Goal: Task Accomplishment & Management: Manage account settings

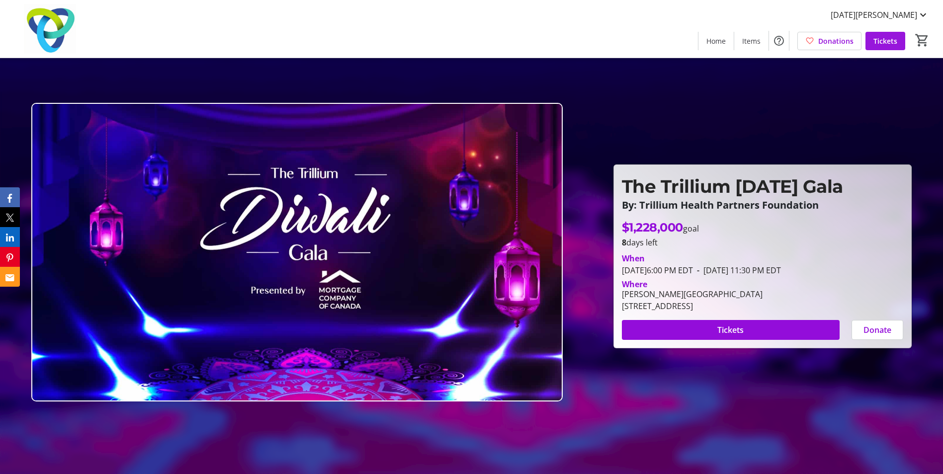
click at [880, 40] on span "Tickets" at bounding box center [885, 41] width 24 height 10
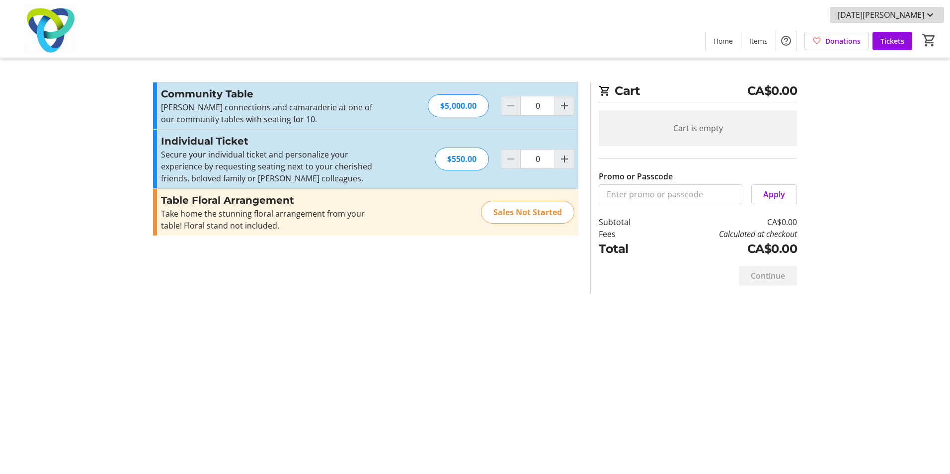
click at [930, 13] on mat-icon at bounding box center [930, 15] width 12 height 12
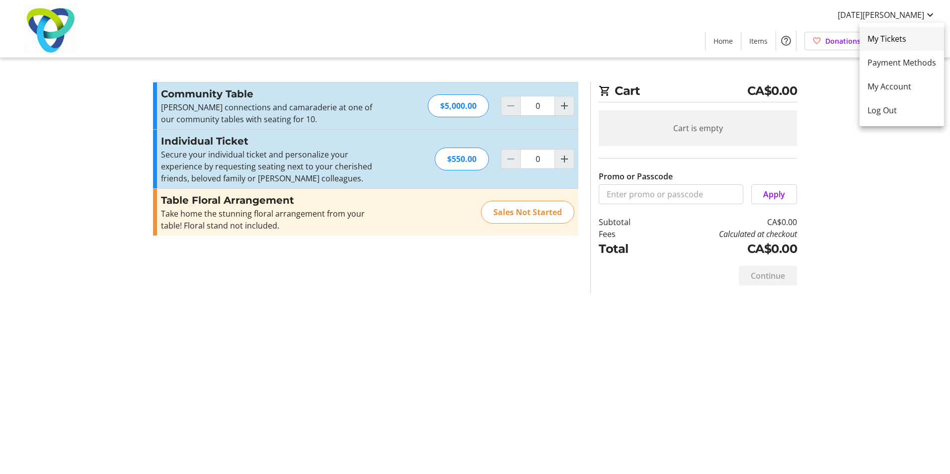
click at [883, 39] on span "My Tickets" at bounding box center [902, 39] width 69 height 12
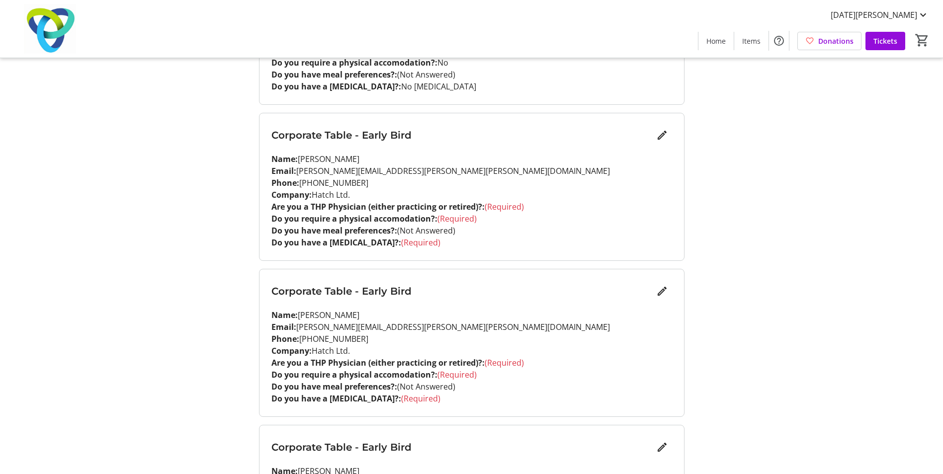
scroll to position [696, 0]
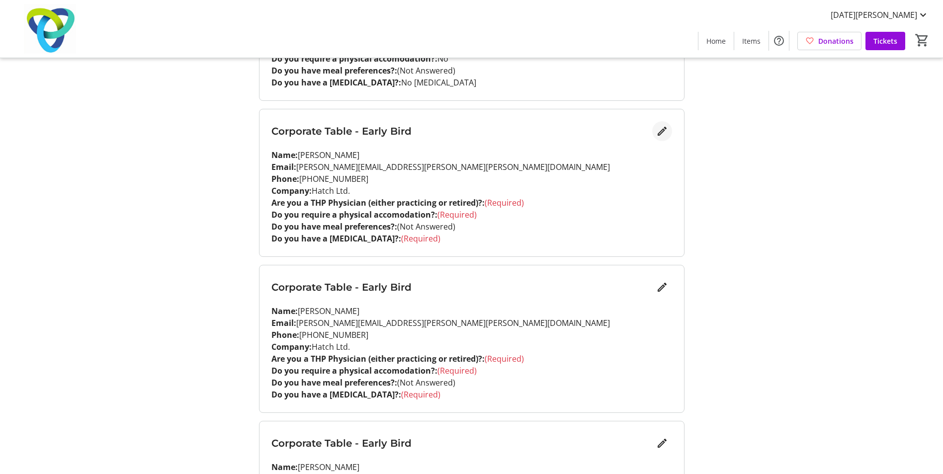
click at [663, 128] on mat-icon "Edit" at bounding box center [662, 131] width 12 height 12
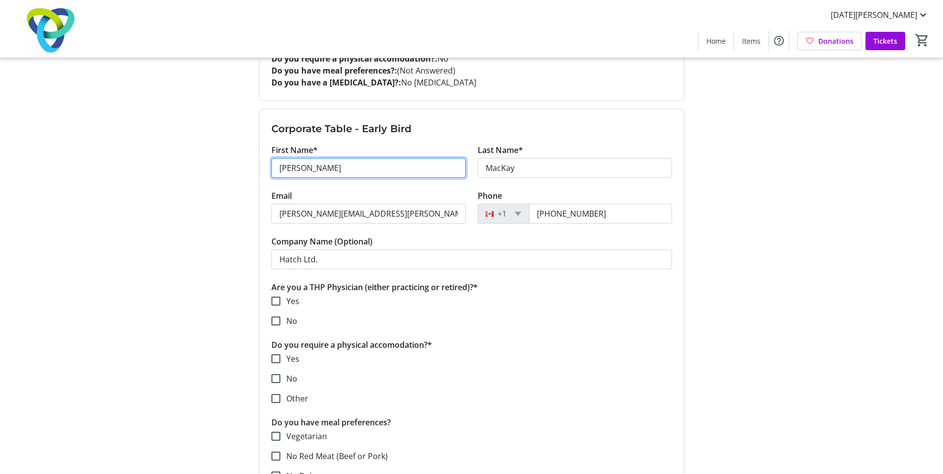
drag, startPoint x: 389, startPoint y: 169, endPoint x: 290, endPoint y: 172, distance: 98.9
click at [280, 169] on input "[PERSON_NAME]" at bounding box center [368, 168] width 194 height 20
type input "Ashish"
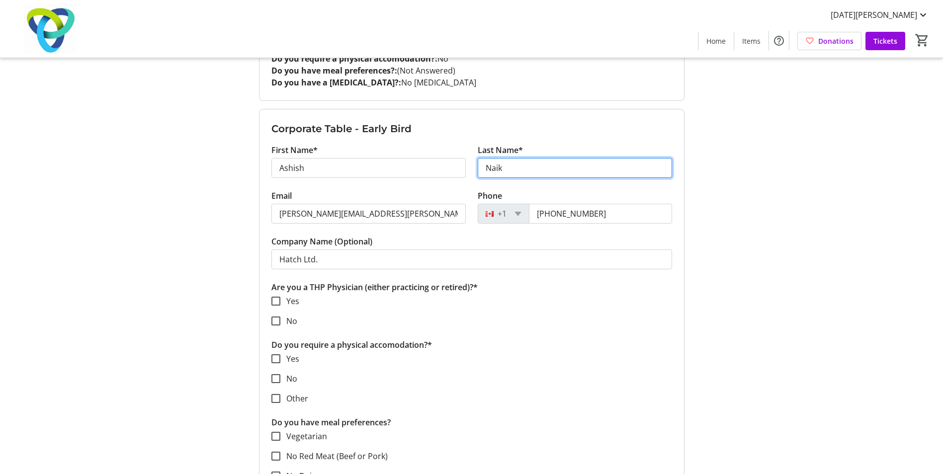
type input "Naik"
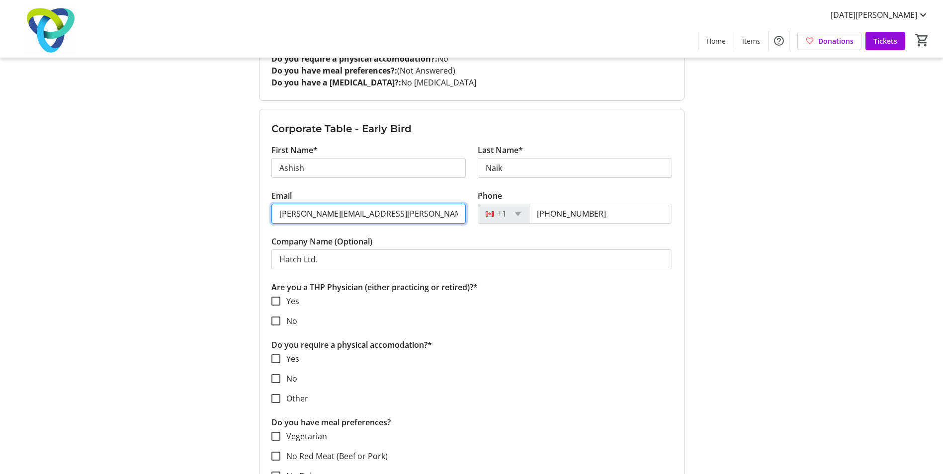
click at [387, 215] on input "[PERSON_NAME][EMAIL_ADDRESS][PERSON_NAME][PERSON_NAME][DOMAIN_NAME]" at bounding box center [368, 214] width 194 height 20
drag, startPoint x: 386, startPoint y: 215, endPoint x: 231, endPoint y: 213, distance: 155.5
click at [231, 213] on div "My Event Tickets Here you can enter guest details for each ticket. Purchased ti…" at bounding box center [472, 417] width 656 height 2226
paste input "mailto:[PERSON_NAME]"
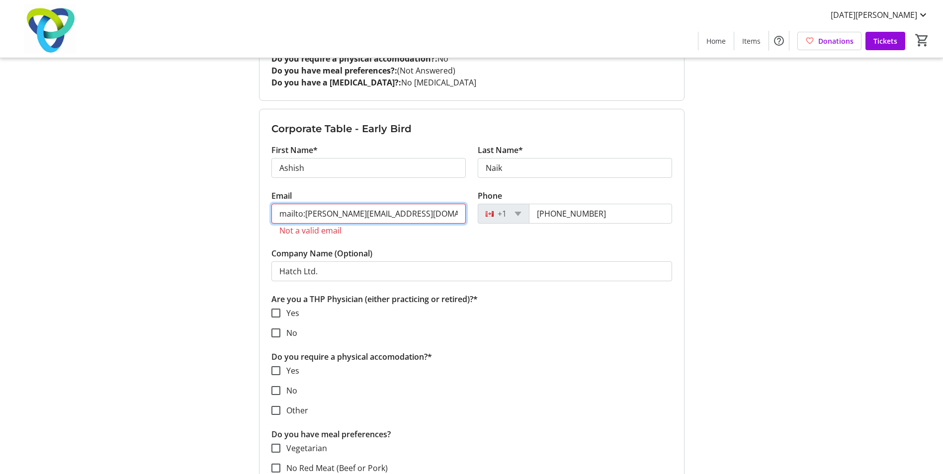
click at [306, 214] on input "mailto:[PERSON_NAME][EMAIL_ADDRESS][DOMAIN_NAME]" at bounding box center [368, 214] width 194 height 20
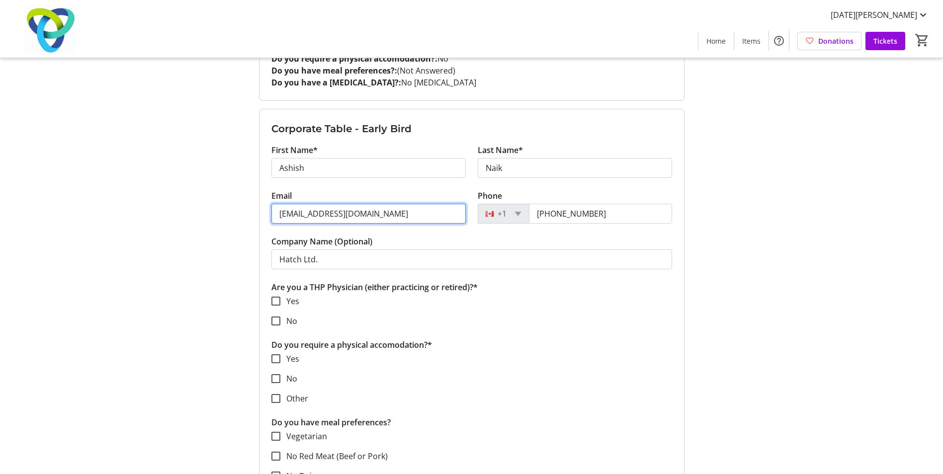
type input "[EMAIL_ADDRESS][DOMAIN_NAME]"
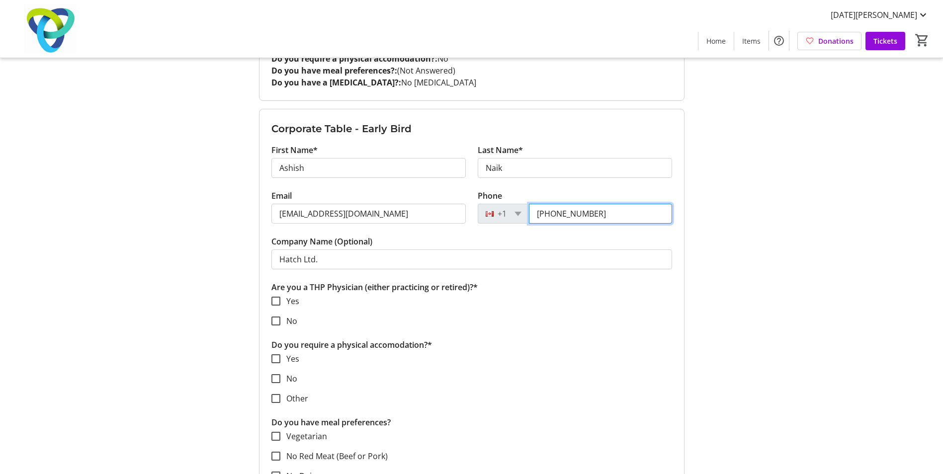
click at [606, 216] on input "[PHONE_NUMBER]" at bounding box center [600, 214] width 143 height 20
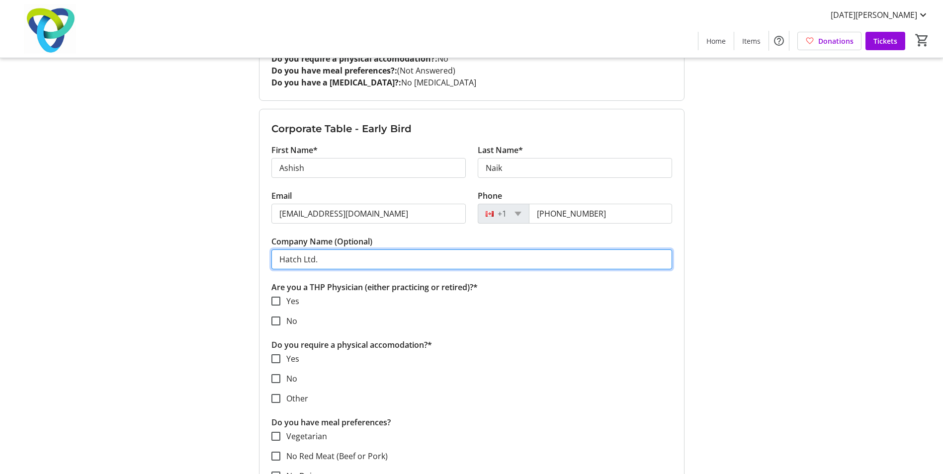
drag, startPoint x: 347, startPoint y: 260, endPoint x: 274, endPoint y: 260, distance: 72.5
click at [274, 259] on input "Hatch Ltd." at bounding box center [471, 259] width 400 height 20
type input "Peak Power Energy"
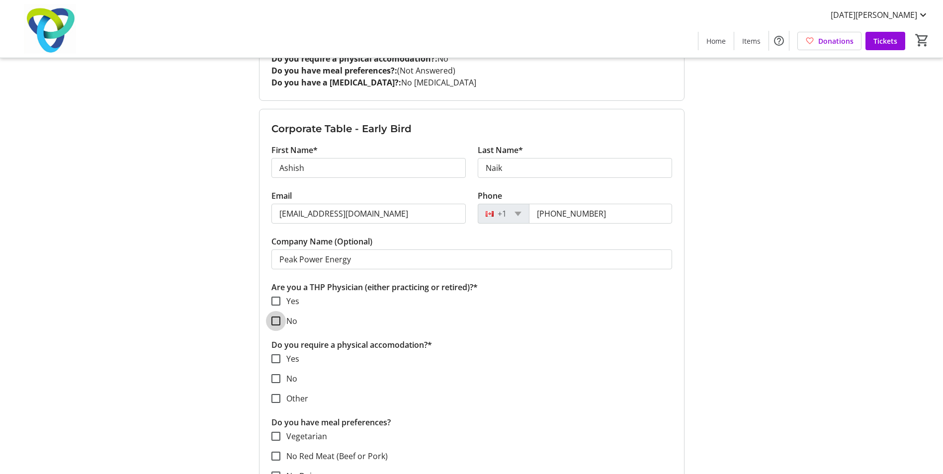
drag, startPoint x: 277, startPoint y: 322, endPoint x: 282, endPoint y: 322, distance: 5.5
click at [277, 322] on input "No" at bounding box center [275, 320] width 9 height 9
checkbox input "true"
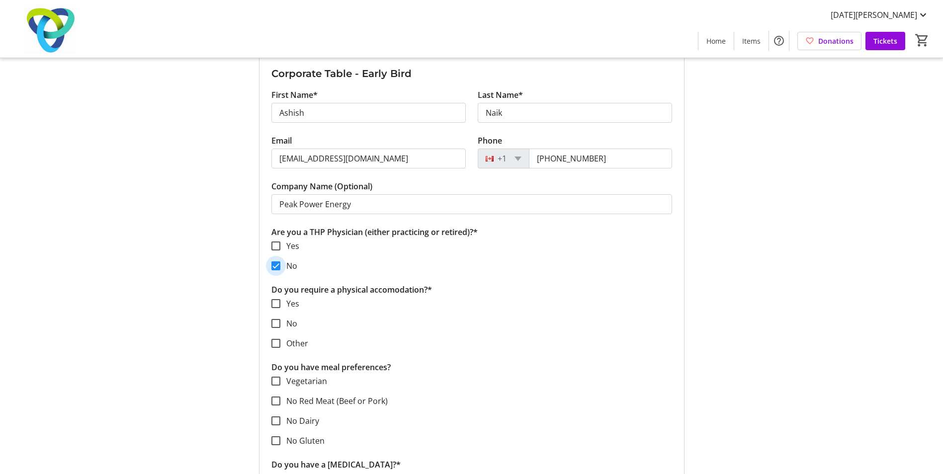
scroll to position [795, 0]
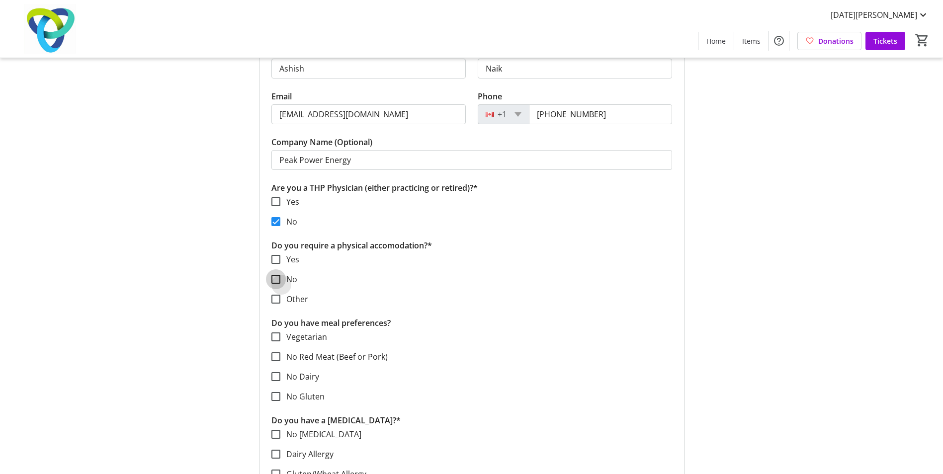
click at [277, 276] on input "No" at bounding box center [275, 279] width 9 height 9
checkbox input "true"
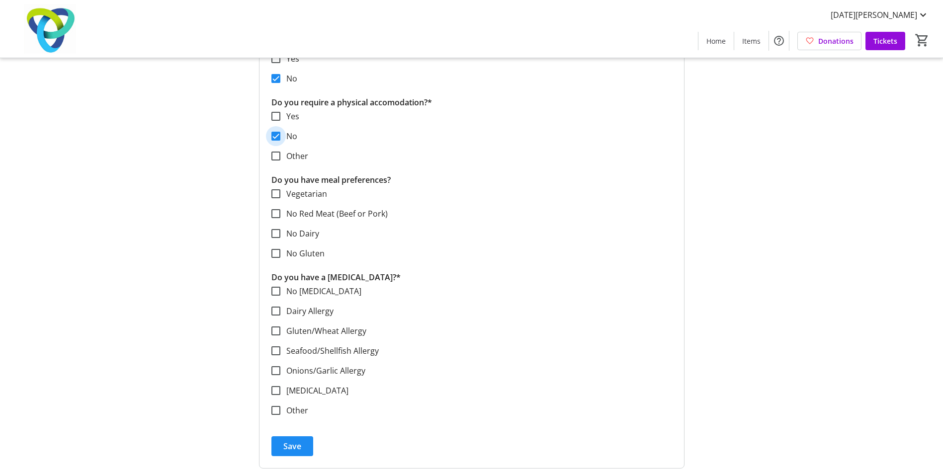
scroll to position [944, 0]
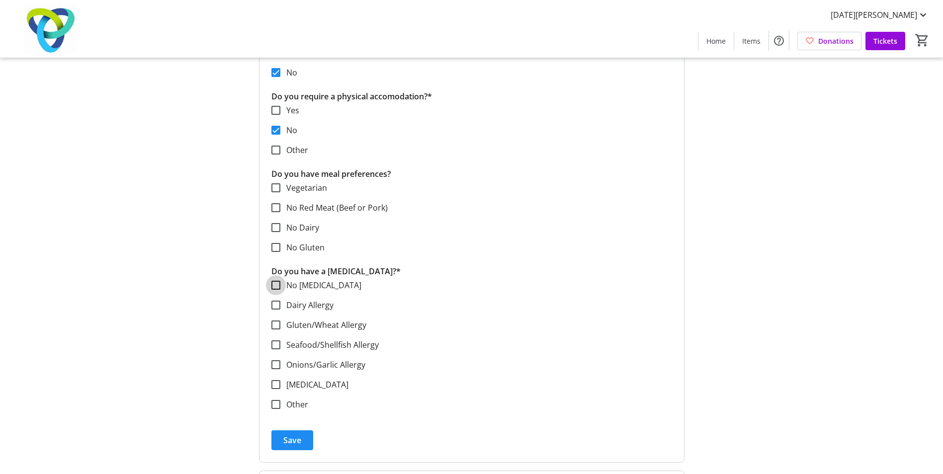
click at [277, 285] on input "No [MEDICAL_DATA]" at bounding box center [275, 285] width 9 height 9
checkbox input "true"
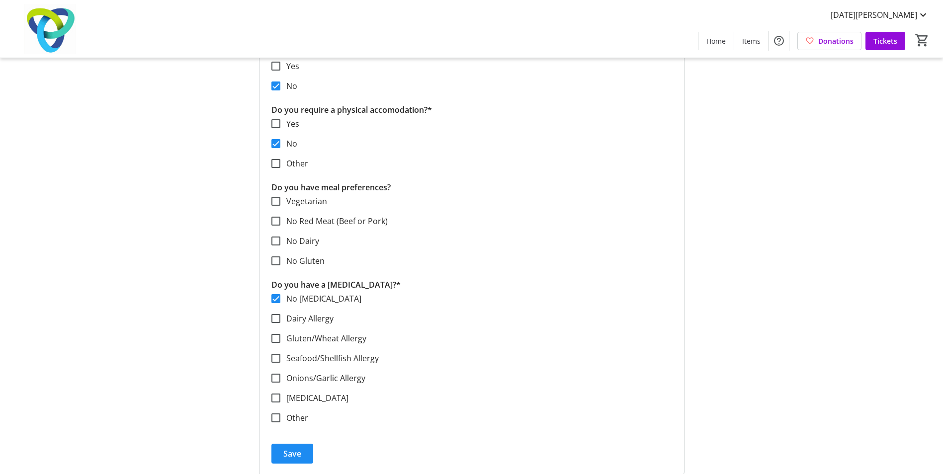
scroll to position [745, 0]
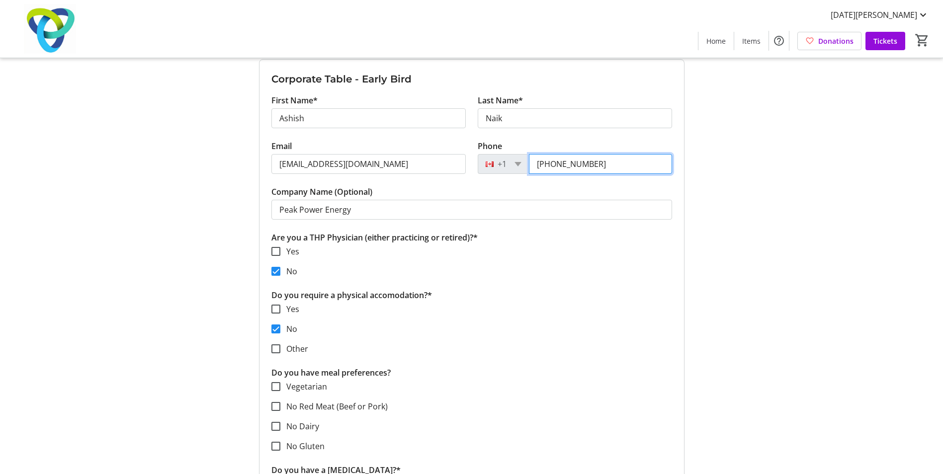
drag, startPoint x: 603, startPoint y: 165, endPoint x: 525, endPoint y: 162, distance: 78.1
click at [525, 162] on div "[PHONE_NUMBER]" at bounding box center [574, 164] width 194 height 20
type input "[PHONE_NUMBER]"
click at [800, 326] on tr-design-standard-layout-narrow "My Event Tickets Here you can enter guest details for each ticket. Purchased ti…" at bounding box center [471, 368] width 943 height 2226
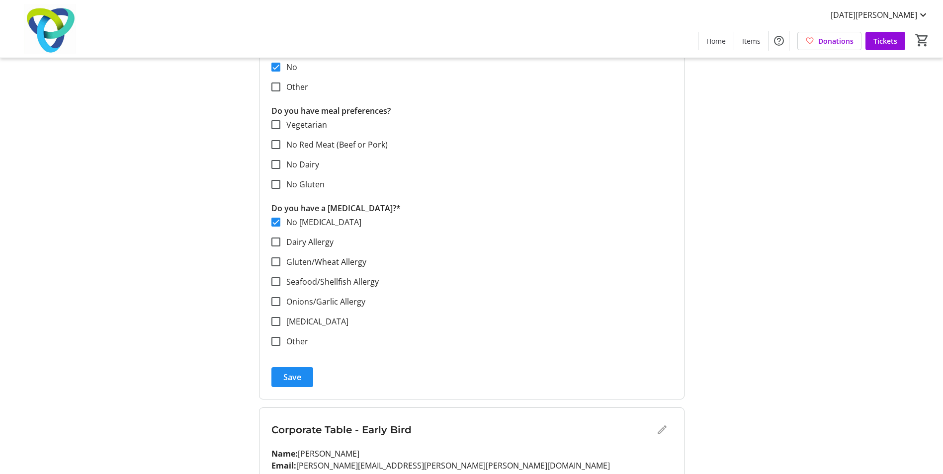
scroll to position [1143, 0]
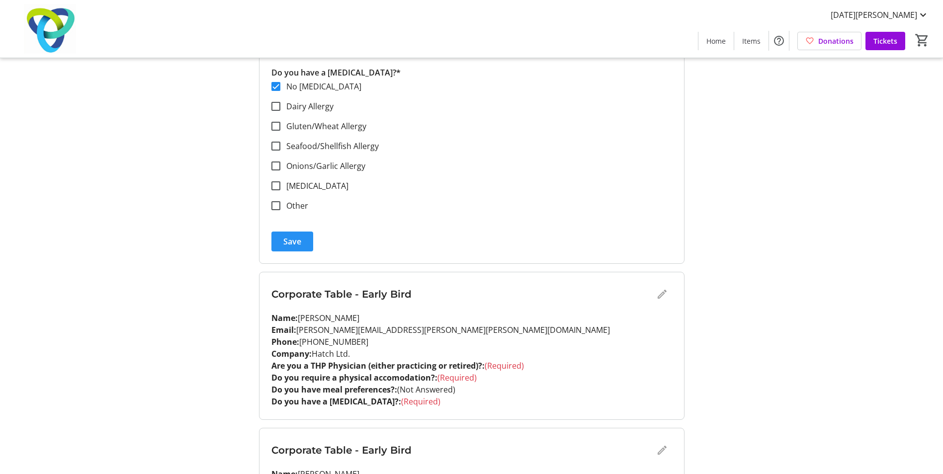
click at [298, 238] on span "Save" at bounding box center [292, 242] width 18 height 12
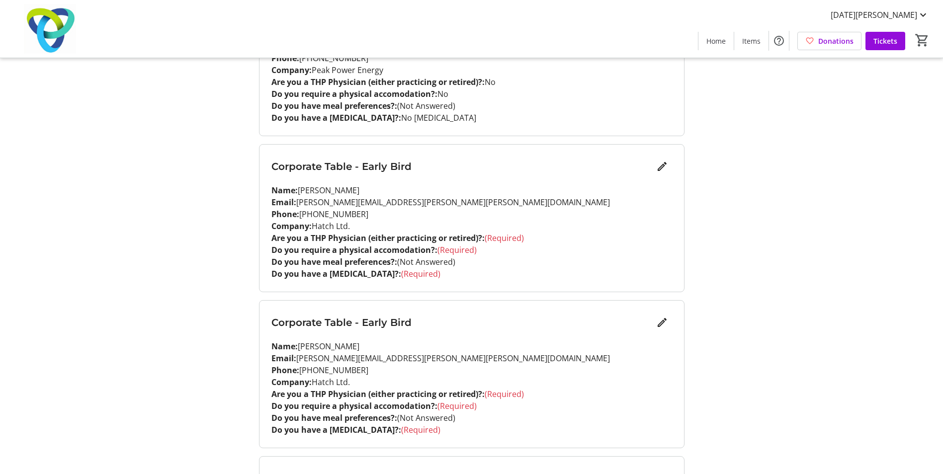
scroll to position [845, 0]
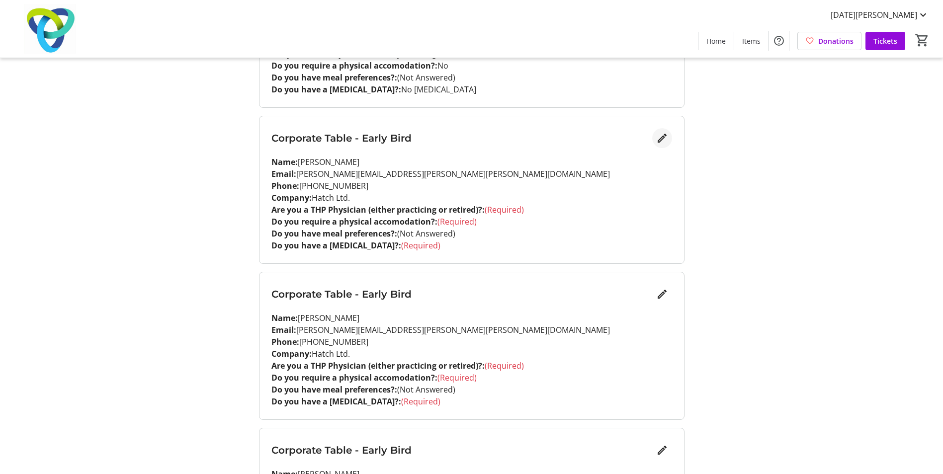
click at [661, 136] on mat-icon "Edit" at bounding box center [662, 138] width 12 height 12
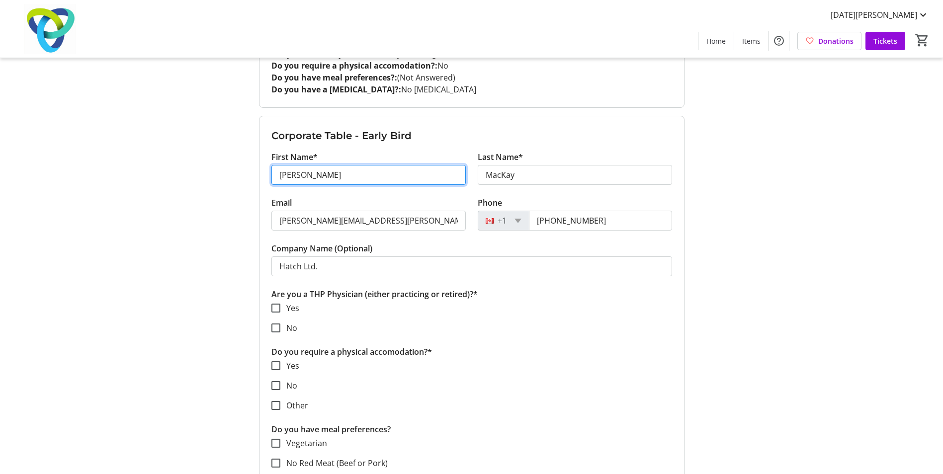
drag, startPoint x: 332, startPoint y: 176, endPoint x: 257, endPoint y: 174, distance: 75.0
click at [257, 174] on div "My Event Tickets Here you can enter guest details for each ticket. Purchased ti…" at bounding box center [471, 268] width 437 height 2226
type input "Krithi"
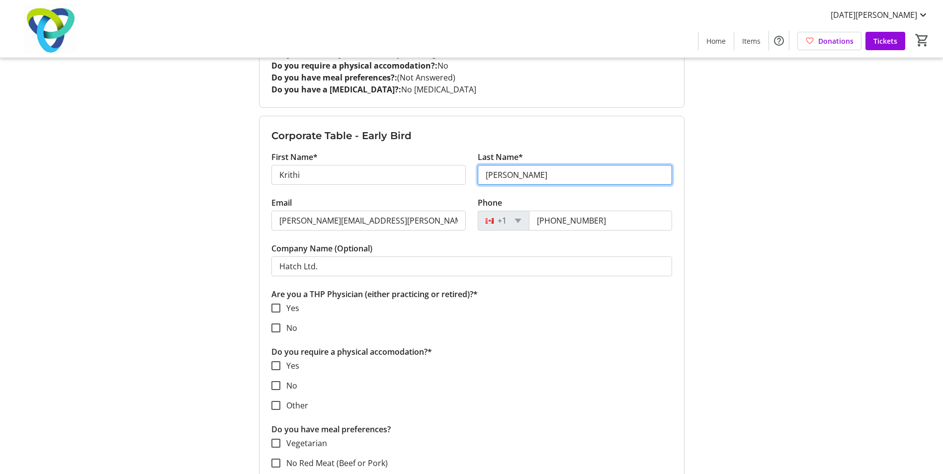
type input "[PERSON_NAME]"
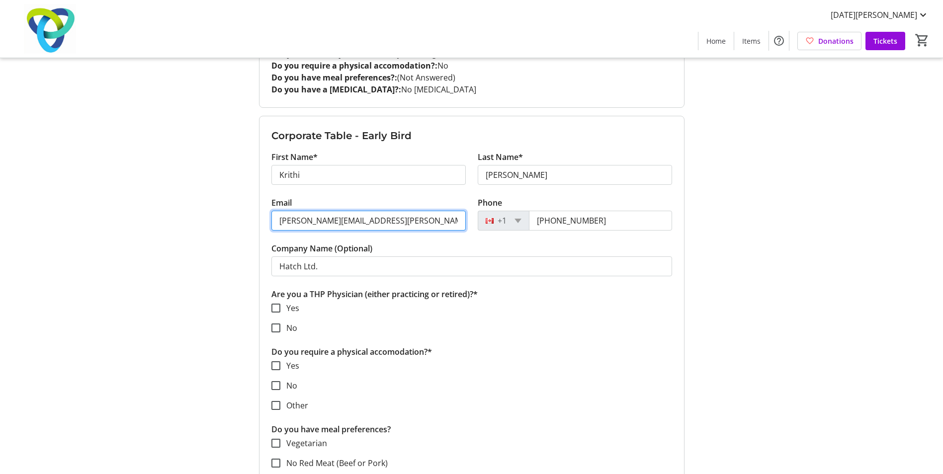
click at [373, 223] on input "[PERSON_NAME][EMAIL_ADDRESS][PERSON_NAME][PERSON_NAME][DOMAIN_NAME]" at bounding box center [368, 221] width 194 height 20
drag, startPoint x: 391, startPoint y: 222, endPoint x: 186, endPoint y: 230, distance: 205.4
click at [186, 230] on div "My Event Tickets Here you can enter guest details for each ticket. Purchased ti…" at bounding box center [472, 268] width 656 height 2226
paste input "mailto:[EMAIL_ADDRESS][PERSON_NAME]"
click at [307, 218] on input "mailto:[EMAIL_ADDRESS][PERSON_NAME][DOMAIN_NAME]" at bounding box center [368, 221] width 194 height 20
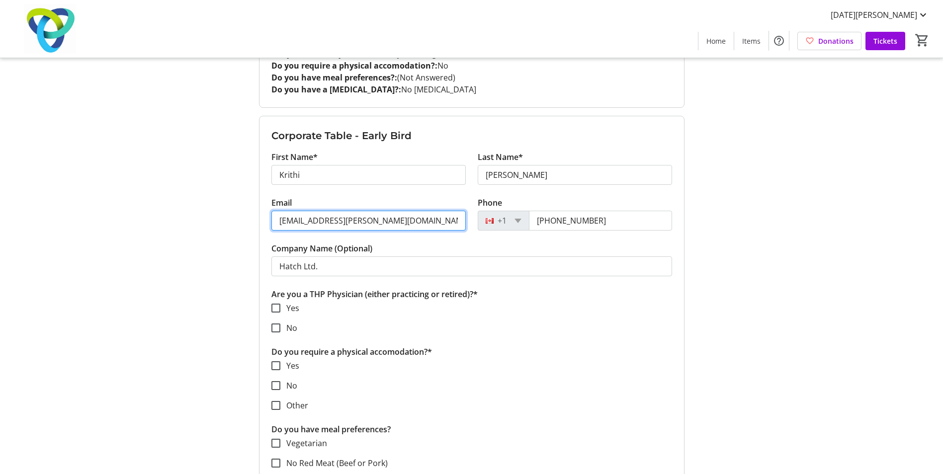
type input "[EMAIL_ADDRESS][PERSON_NAME][DOMAIN_NAME]"
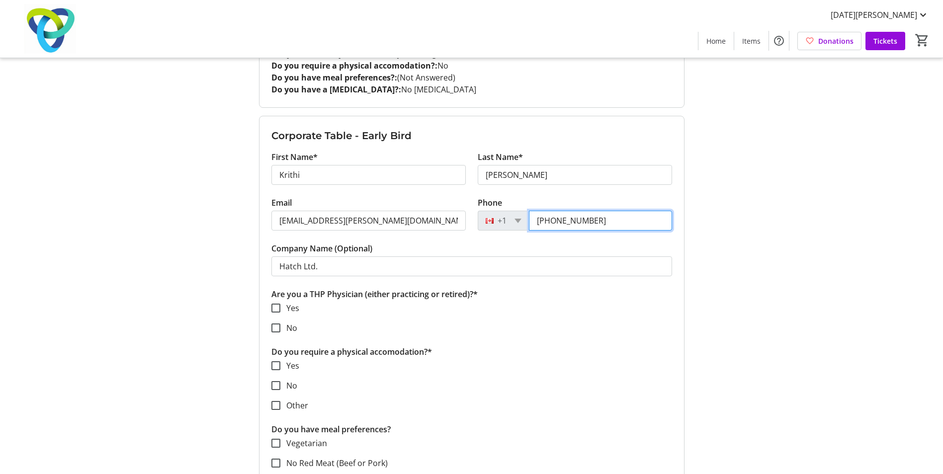
drag, startPoint x: 605, startPoint y: 218, endPoint x: 521, endPoint y: 219, distance: 84.0
click at [521, 219] on div "[PHONE_NUMBER]" at bounding box center [574, 221] width 194 height 20
type input "[PHONE_NUMBER]"
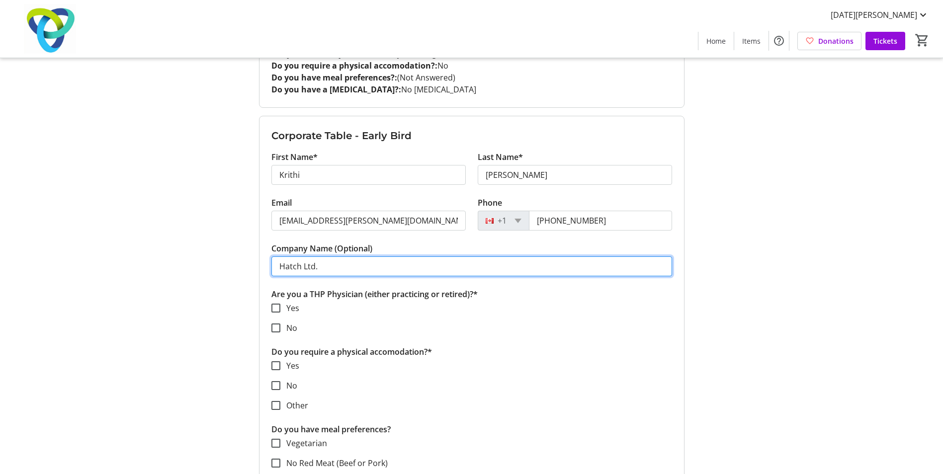
drag, startPoint x: 345, startPoint y: 267, endPoint x: 209, endPoint y: 266, distance: 135.6
click at [209, 266] on div "My Event Tickets Here you can enter guest details for each ticket. Purchased ti…" at bounding box center [472, 268] width 656 height 2226
type input "Peak Power Energy"
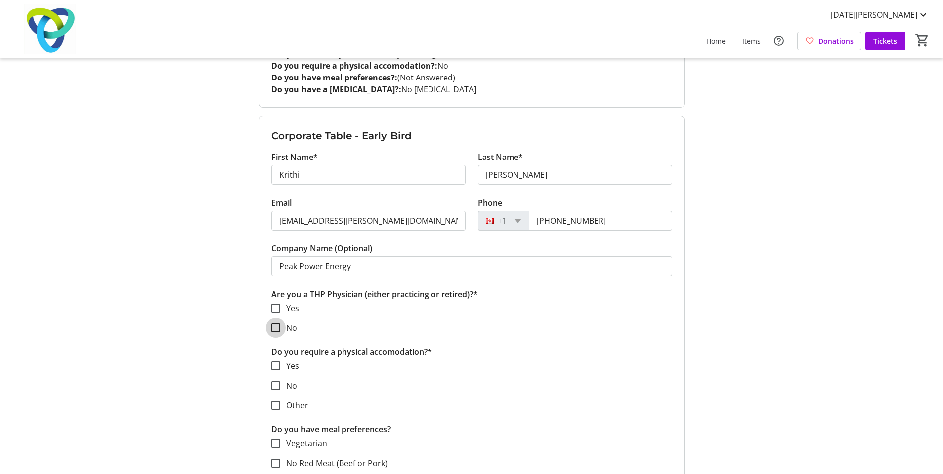
click at [274, 329] on input "No" at bounding box center [275, 327] width 9 height 9
checkbox input "true"
click at [278, 387] on input "No" at bounding box center [275, 385] width 9 height 9
checkbox input "true"
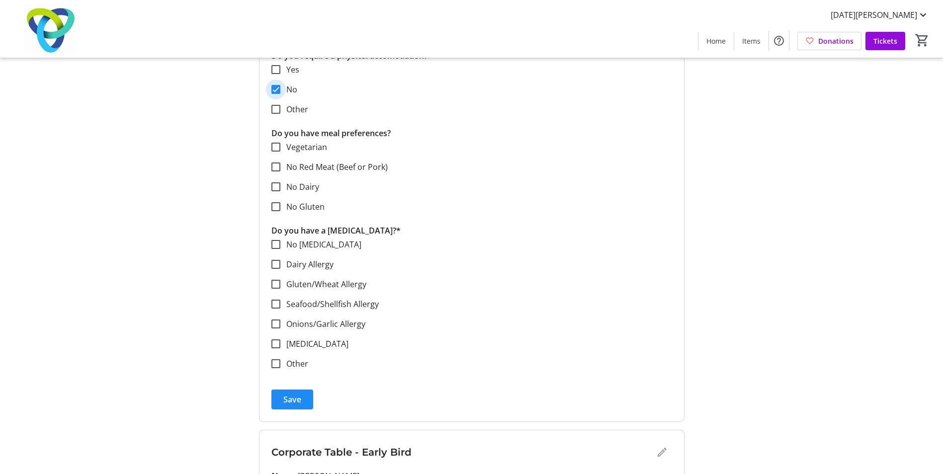
scroll to position [1143, 0]
click at [276, 244] on input "No [MEDICAL_DATA]" at bounding box center [275, 242] width 9 height 9
checkbox input "true"
click at [291, 394] on span "Save" at bounding box center [292, 398] width 18 height 12
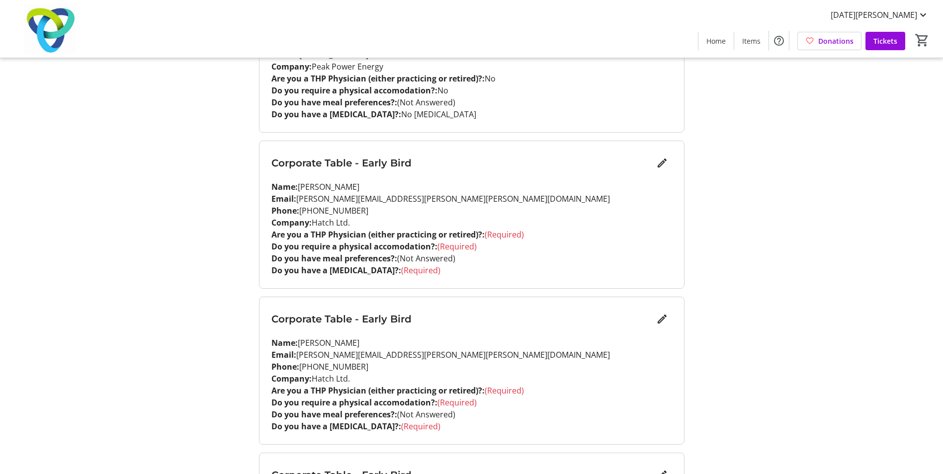
scroll to position [994, 0]
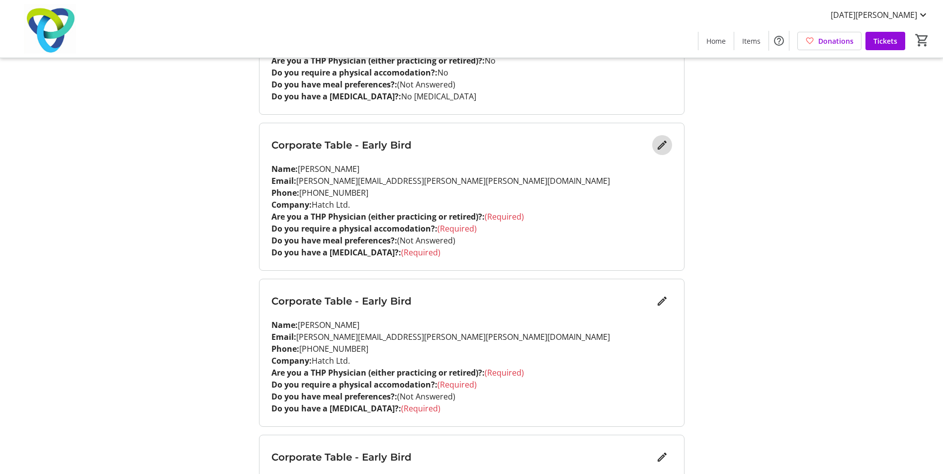
click at [664, 144] on mat-icon "Edit" at bounding box center [662, 145] width 12 height 12
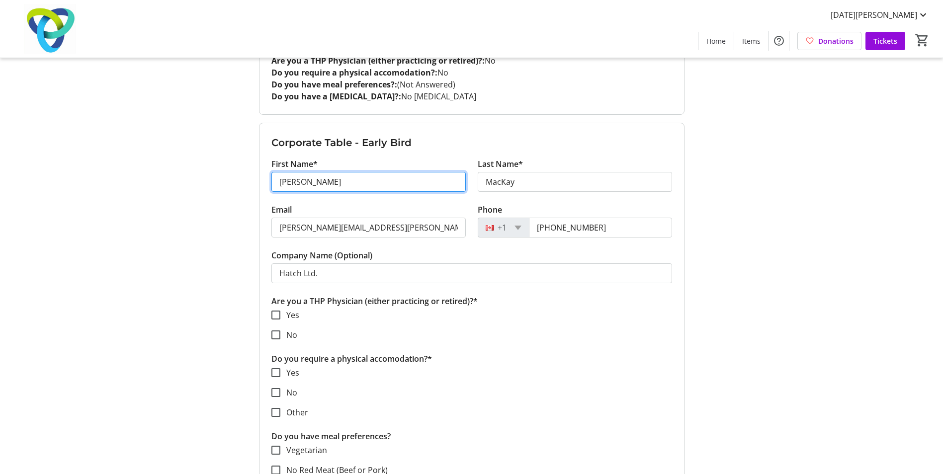
drag, startPoint x: 333, startPoint y: 180, endPoint x: 240, endPoint y: 178, distance: 92.9
click at [240, 178] on div "My Event Tickets Here you can enter guest details for each ticket. Purchased ti…" at bounding box center [472, 119] width 656 height 2226
type input "[PERSON_NAME]"
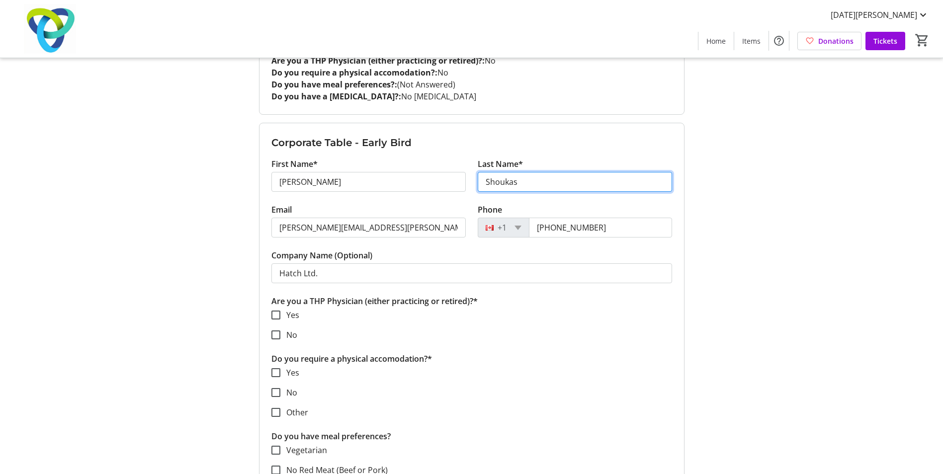
type input "Shoukas"
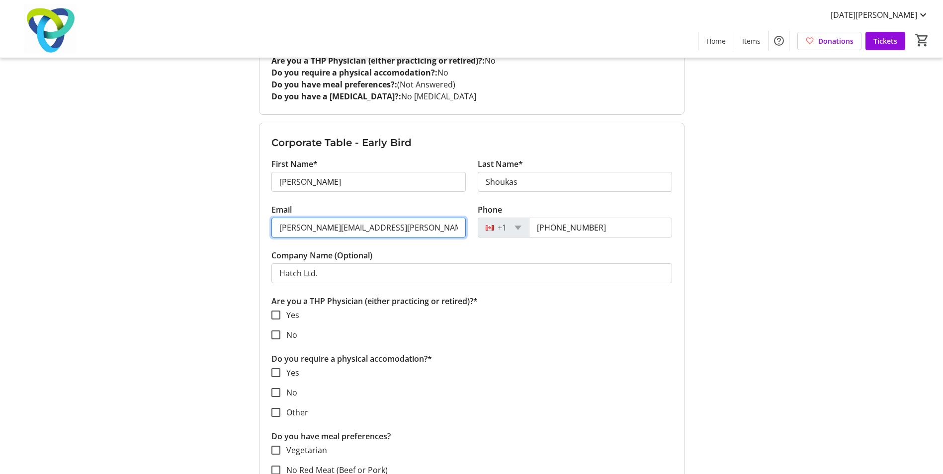
drag, startPoint x: 409, startPoint y: 231, endPoint x: 235, endPoint y: 229, distance: 174.4
click at [235, 229] on div "My Event Tickets Here you can enter guest details for each ticket. Purchased ti…" at bounding box center [472, 119] width 656 height 2226
click at [415, 227] on input "Email" at bounding box center [368, 228] width 194 height 20
paste input "[EMAIL_ADDRESS][DOMAIN_NAME]"
type input "[EMAIL_ADDRESS][DOMAIN_NAME]"
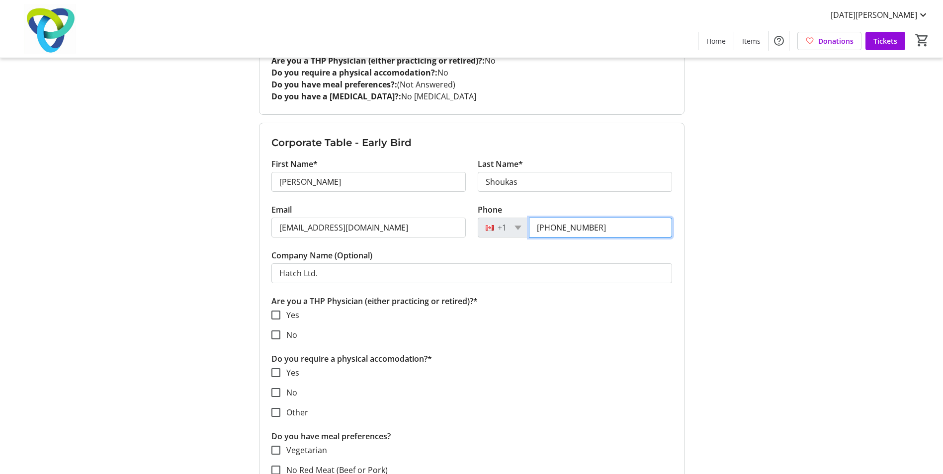
drag, startPoint x: 626, startPoint y: 229, endPoint x: 500, endPoint y: 227, distance: 125.2
click at [500, 227] on div "[PHONE_NUMBER]" at bounding box center [574, 228] width 194 height 20
type input "[PHONE_NUMBER]"
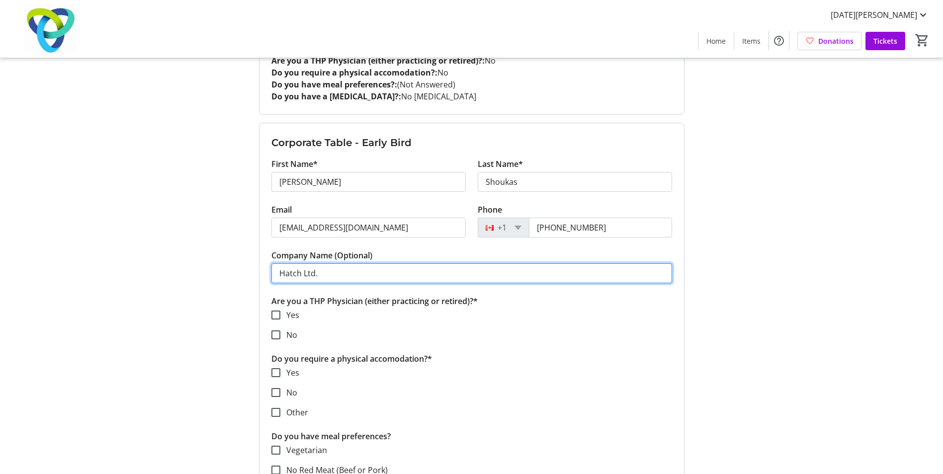
drag, startPoint x: 363, startPoint y: 274, endPoint x: 258, endPoint y: 271, distance: 105.4
click at [258, 271] on div "My Event Tickets Here you can enter guest details for each ticket. Purchased ti…" at bounding box center [471, 119] width 437 height 2226
type input "PCL"
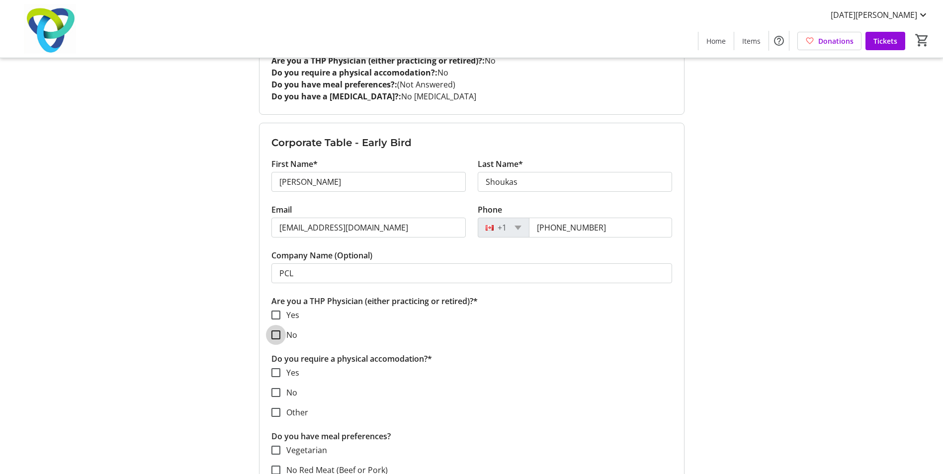
click at [274, 334] on input "No" at bounding box center [275, 334] width 9 height 9
checkbox input "true"
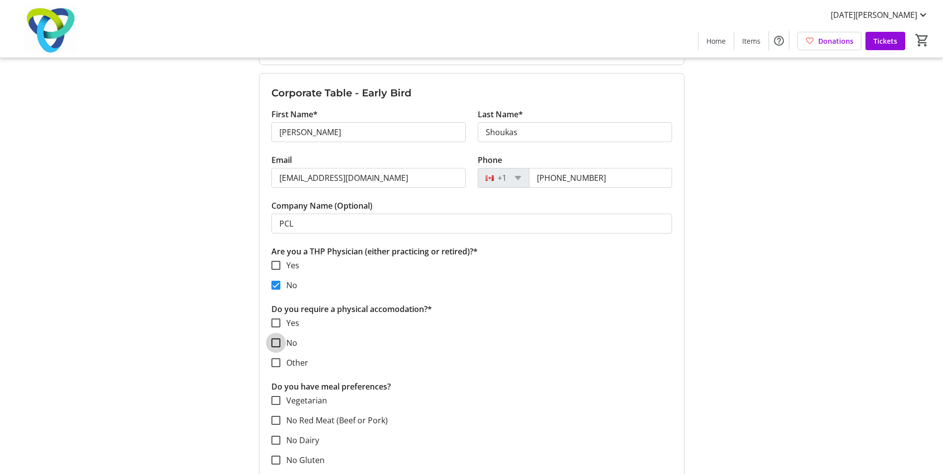
click at [277, 340] on input "No" at bounding box center [275, 342] width 9 height 9
checkbox input "true"
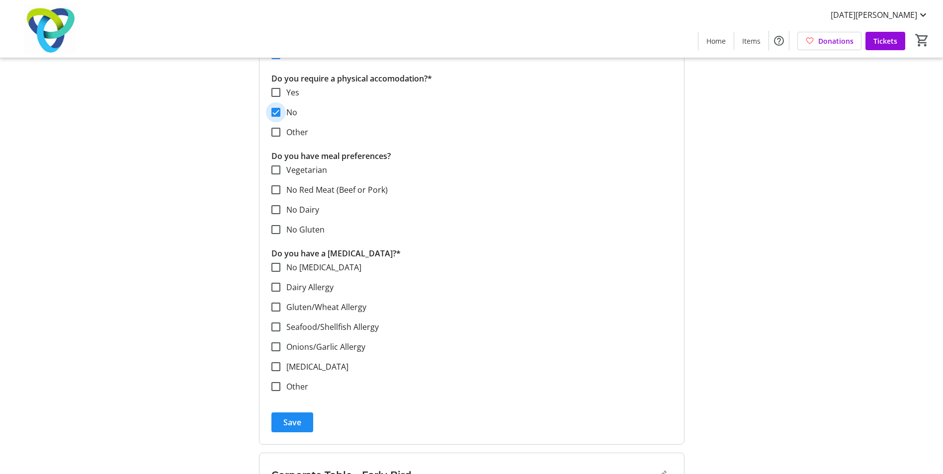
scroll to position [1292, 0]
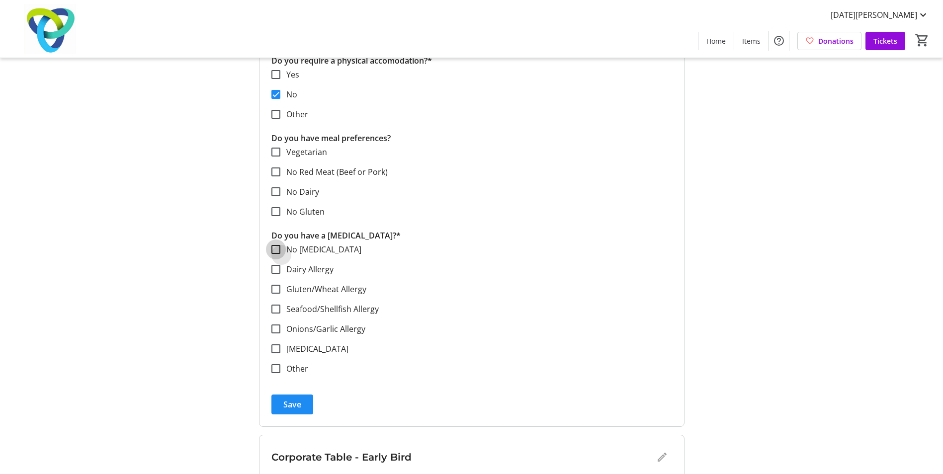
click at [280, 251] on input "No [MEDICAL_DATA]" at bounding box center [275, 249] width 9 height 9
checkbox input "true"
click at [296, 403] on span "Save" at bounding box center [292, 404] width 18 height 12
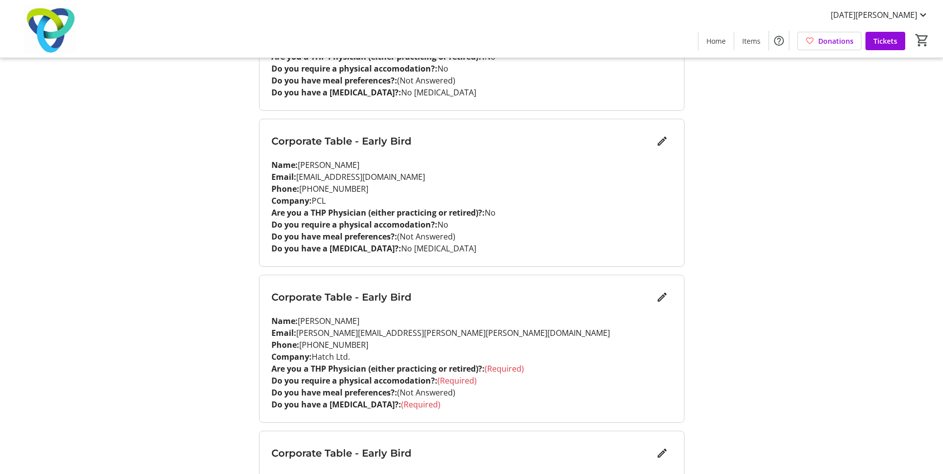
scroll to position [994, 0]
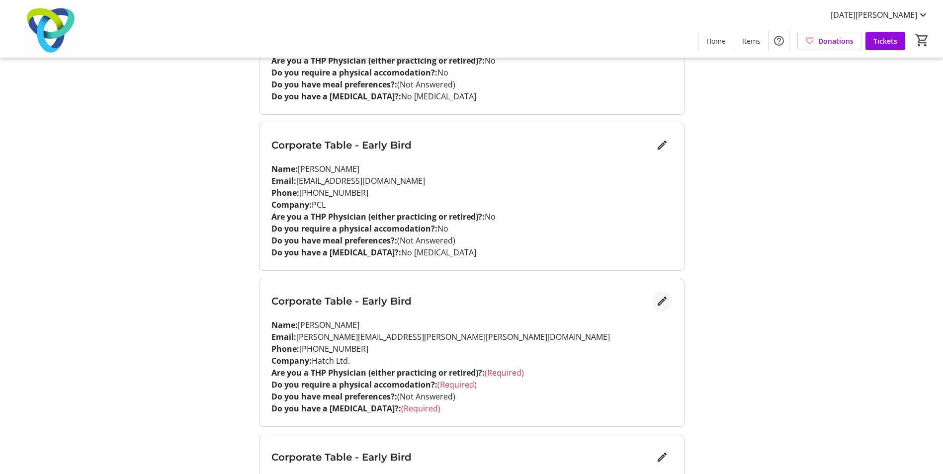
click at [663, 303] on mat-icon "Edit" at bounding box center [662, 301] width 12 height 12
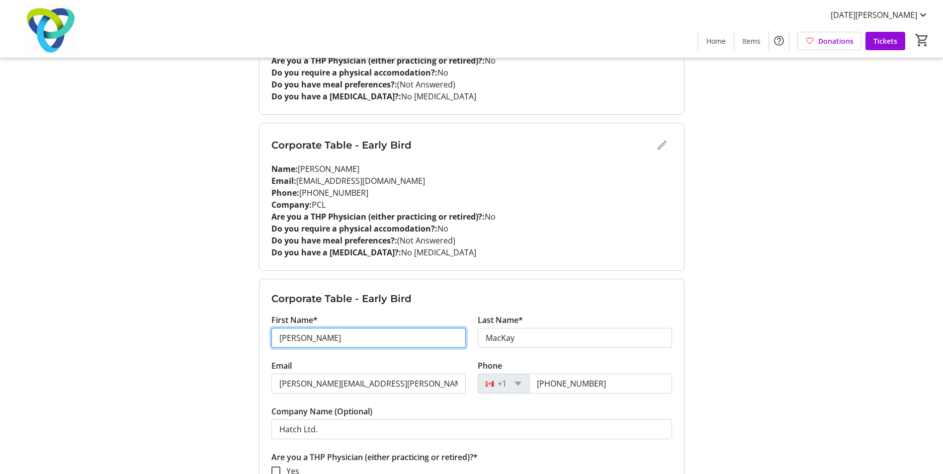
drag, startPoint x: 365, startPoint y: 341, endPoint x: 229, endPoint y: 341, distance: 135.6
click at [229, 341] on div "My Event Tickets Here you can enter guest details for each ticket. Purchased ti…" at bounding box center [472, 119] width 656 height 2226
type input "[PERSON_NAME]"
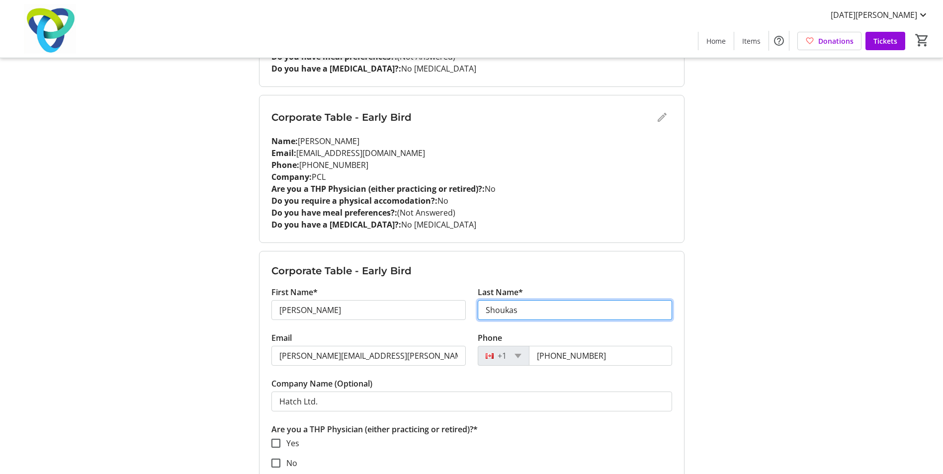
scroll to position [1043, 0]
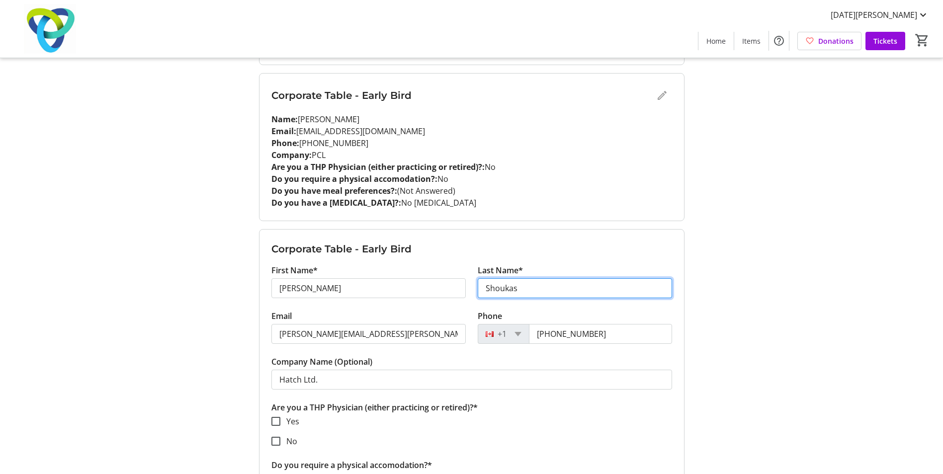
type input "Shoukas"
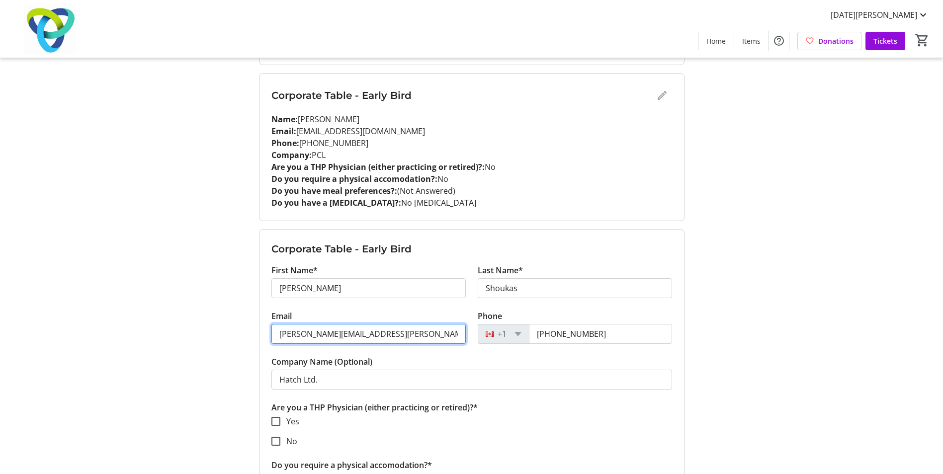
drag, startPoint x: 403, startPoint y: 335, endPoint x: 237, endPoint y: 335, distance: 166.0
click at [237, 335] on div "My Event Tickets Here you can enter guest details for each ticket. Purchased ti…" at bounding box center [472, 70] width 656 height 2226
paste input "[EMAIL_ADDRESS][DOMAIN_NAME]"
type input "[EMAIL_ADDRESS][DOMAIN_NAME]"
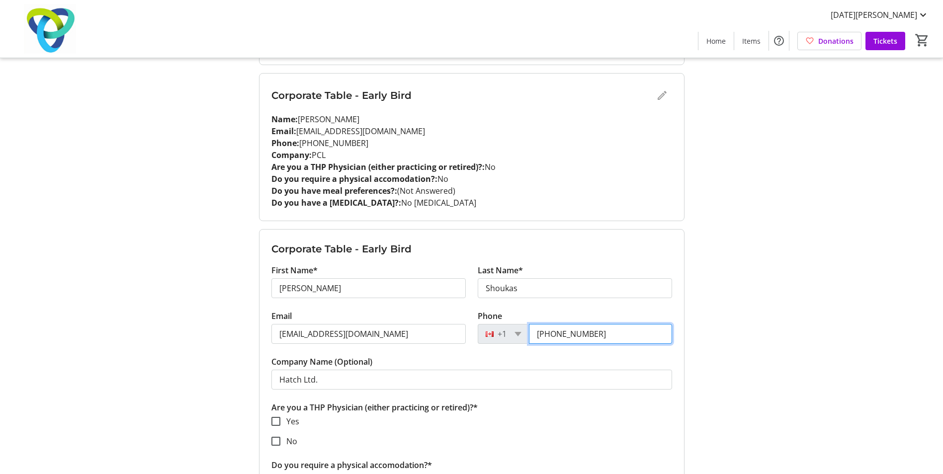
drag, startPoint x: 614, startPoint y: 332, endPoint x: 518, endPoint y: 337, distance: 95.5
click at [518, 337] on div "[PHONE_NUMBER]" at bounding box center [574, 334] width 194 height 20
type input "[PHONE_NUMBER]"
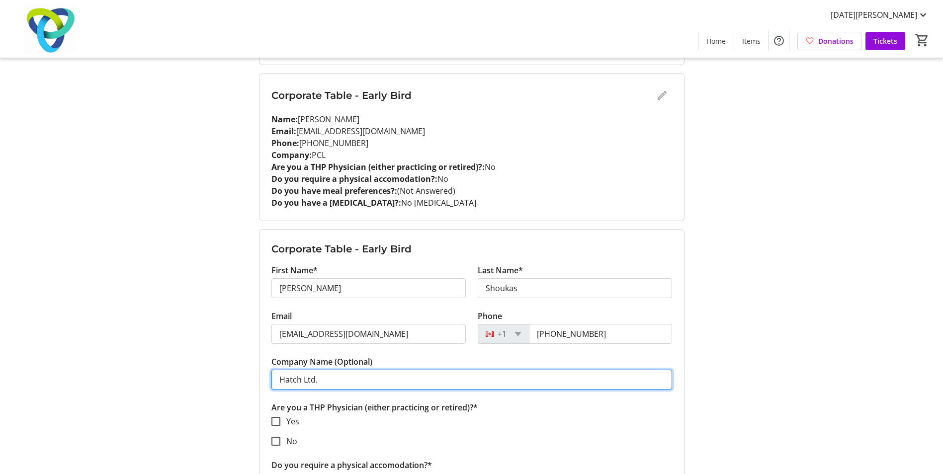
drag, startPoint x: 341, startPoint y: 377, endPoint x: 240, endPoint y: 382, distance: 101.0
click at [240, 382] on div "My Event Tickets Here you can enter guest details for each ticket. Purchased ti…" at bounding box center [472, 70] width 656 height 2226
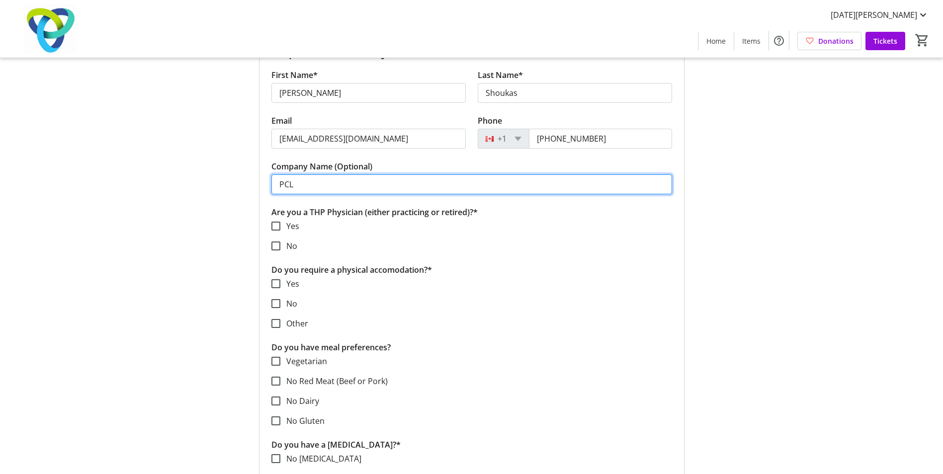
scroll to position [1242, 0]
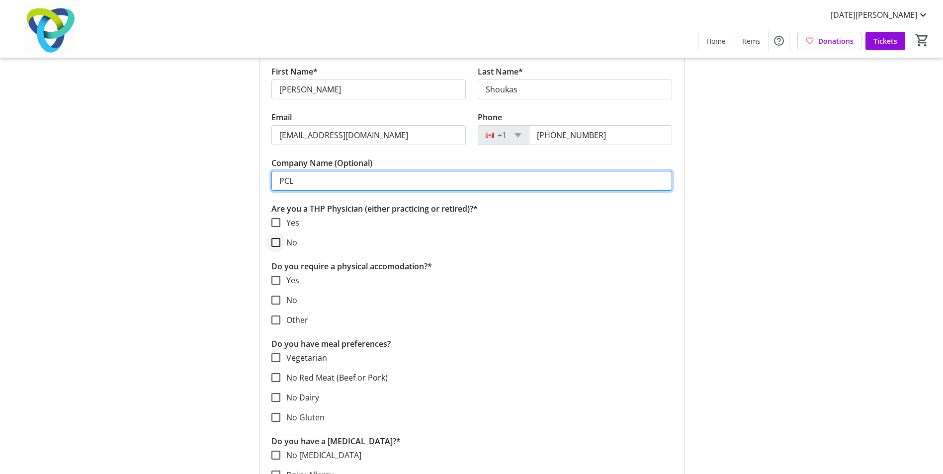
type input "PCL"
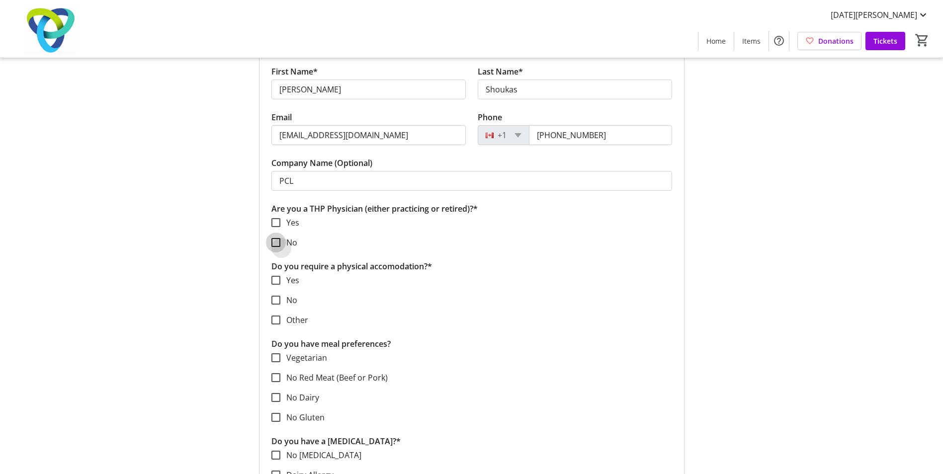
click at [275, 243] on input "No" at bounding box center [275, 242] width 9 height 9
checkbox input "true"
click at [271, 303] on input "No" at bounding box center [275, 300] width 9 height 9
checkbox input "true"
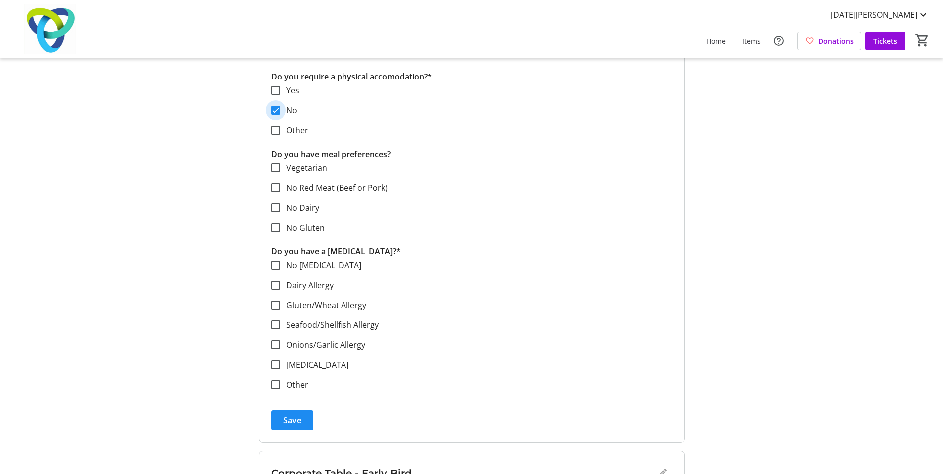
scroll to position [1441, 0]
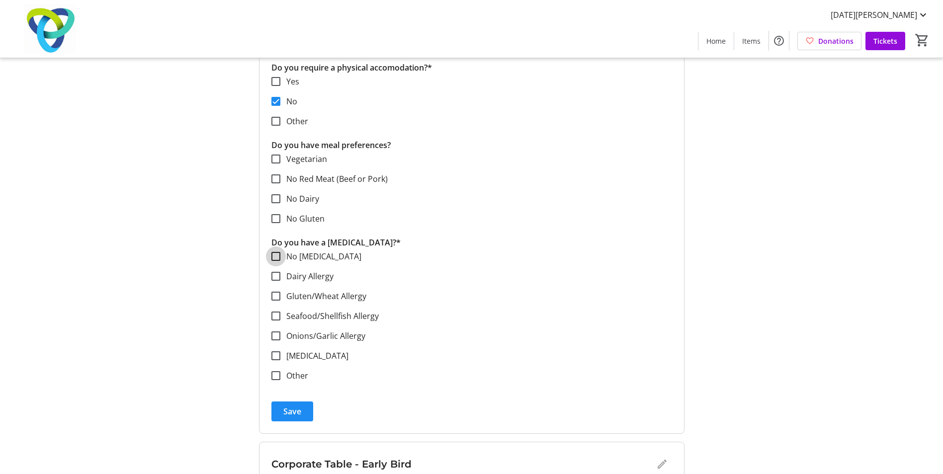
click at [274, 258] on input "No [MEDICAL_DATA]" at bounding box center [275, 256] width 9 height 9
checkbox input "true"
click at [291, 412] on span "Save" at bounding box center [292, 411] width 18 height 12
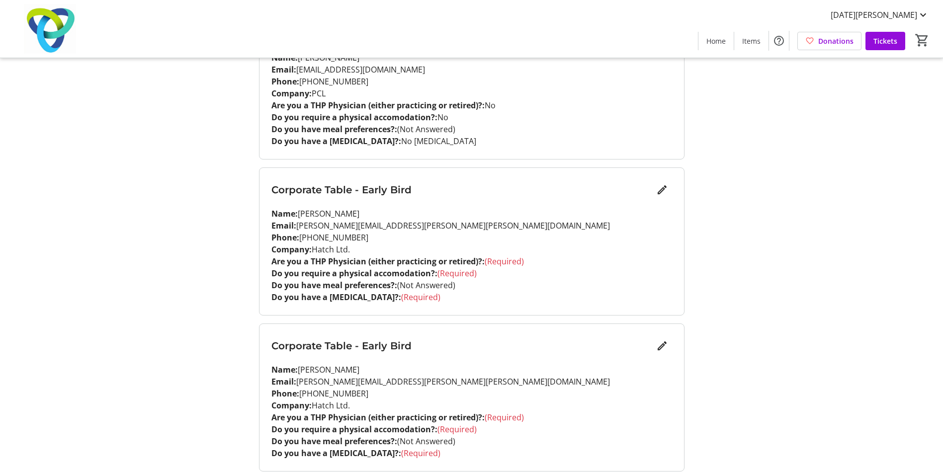
scroll to position [1298, 0]
